Goal: Task Accomplishment & Management: Manage account settings

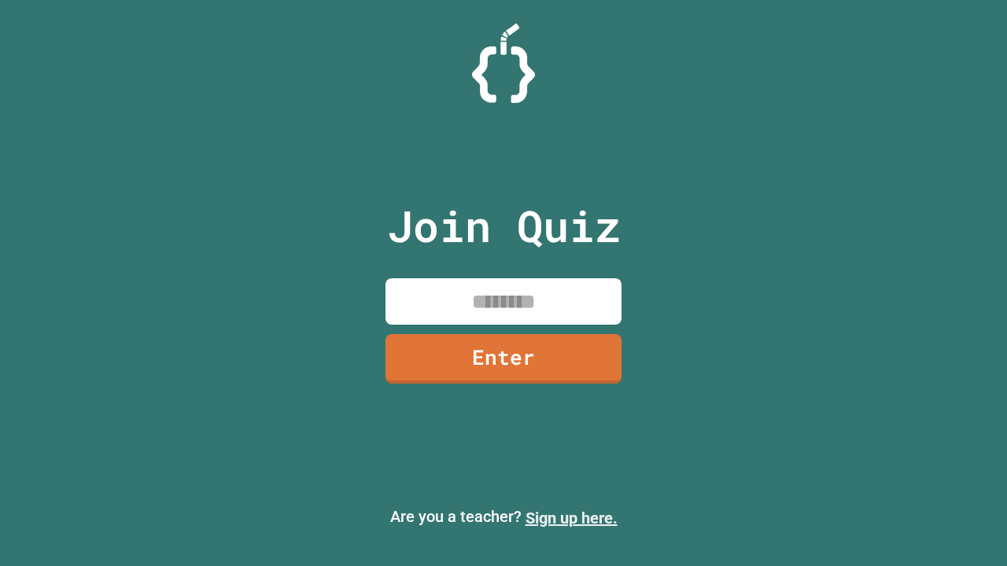
click at [571, 518] on link "Sign up here." at bounding box center [571, 518] width 92 height 19
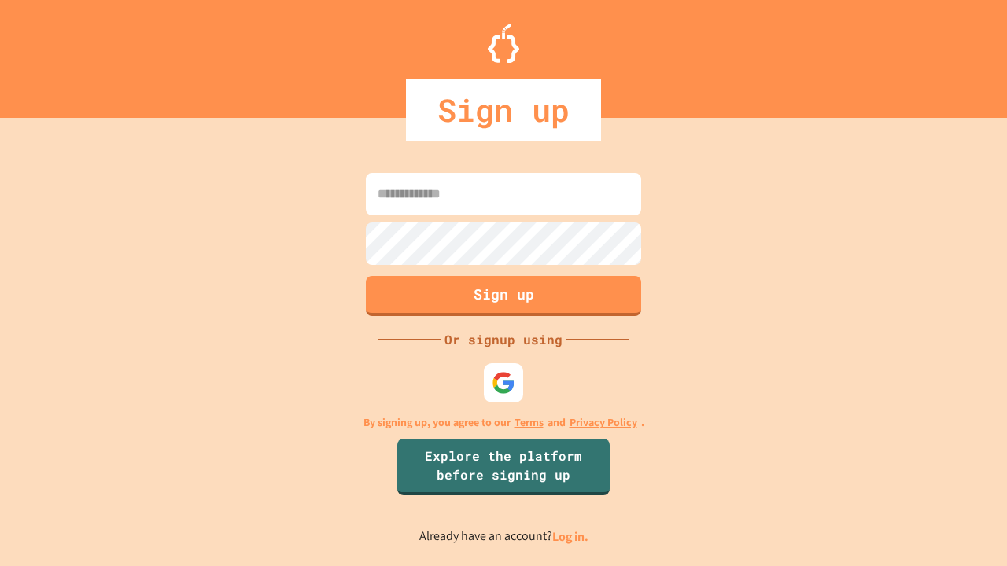
click at [571, 536] on link "Log in." at bounding box center [570, 536] width 36 height 17
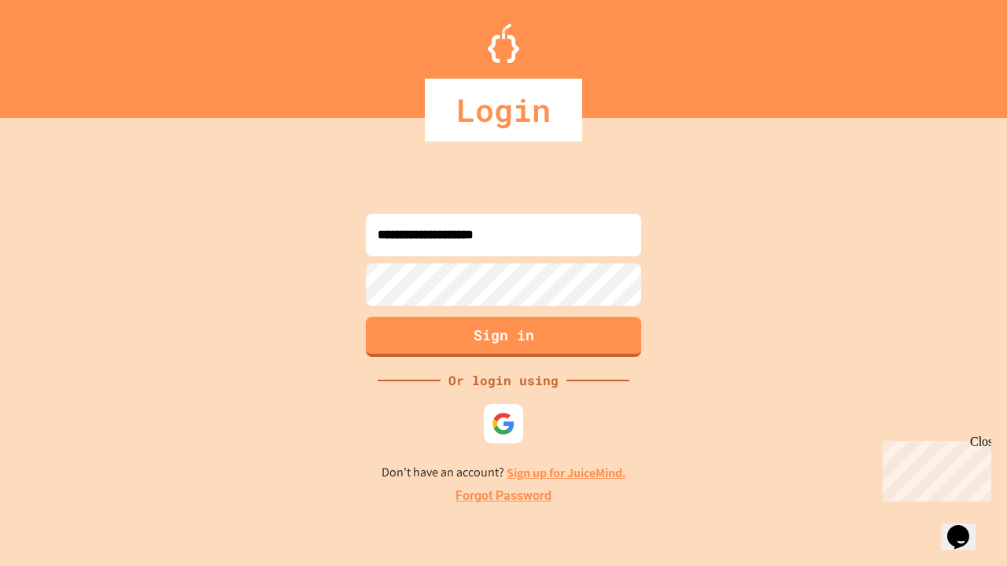
type input "**********"
